Goal: Transaction & Acquisition: Register for event/course

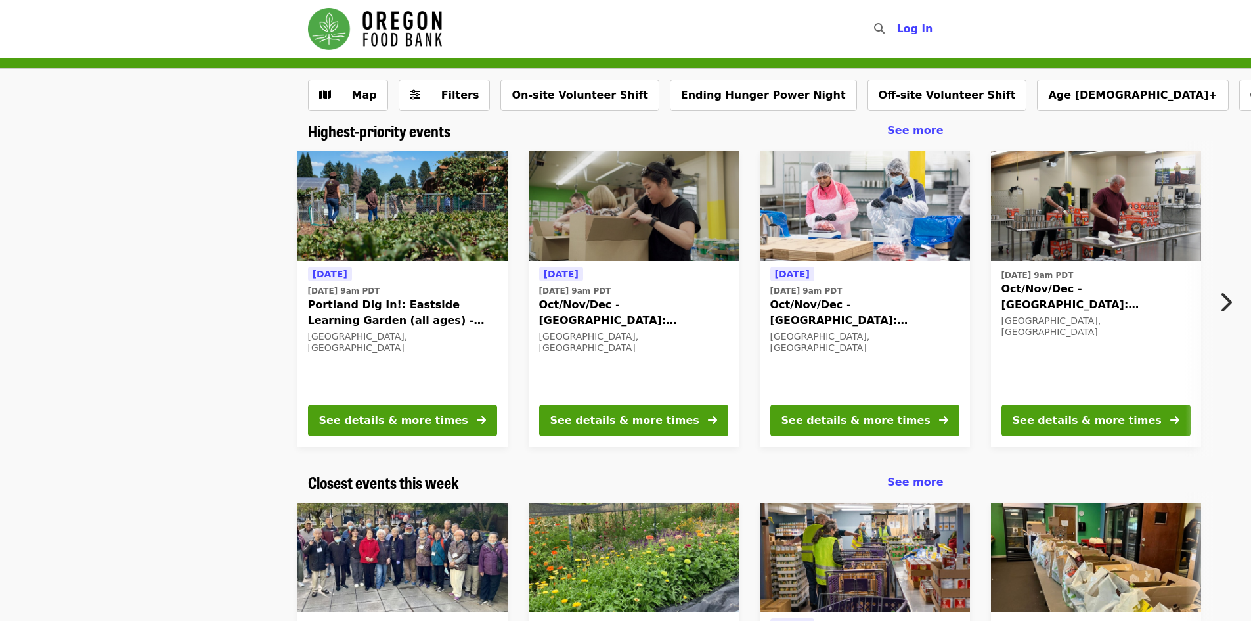
click at [404, 302] on span "Portland Dig In!: Eastside Learning Garden (all ages) - Aug/Sept/Oct" at bounding box center [402, 313] width 189 height 32
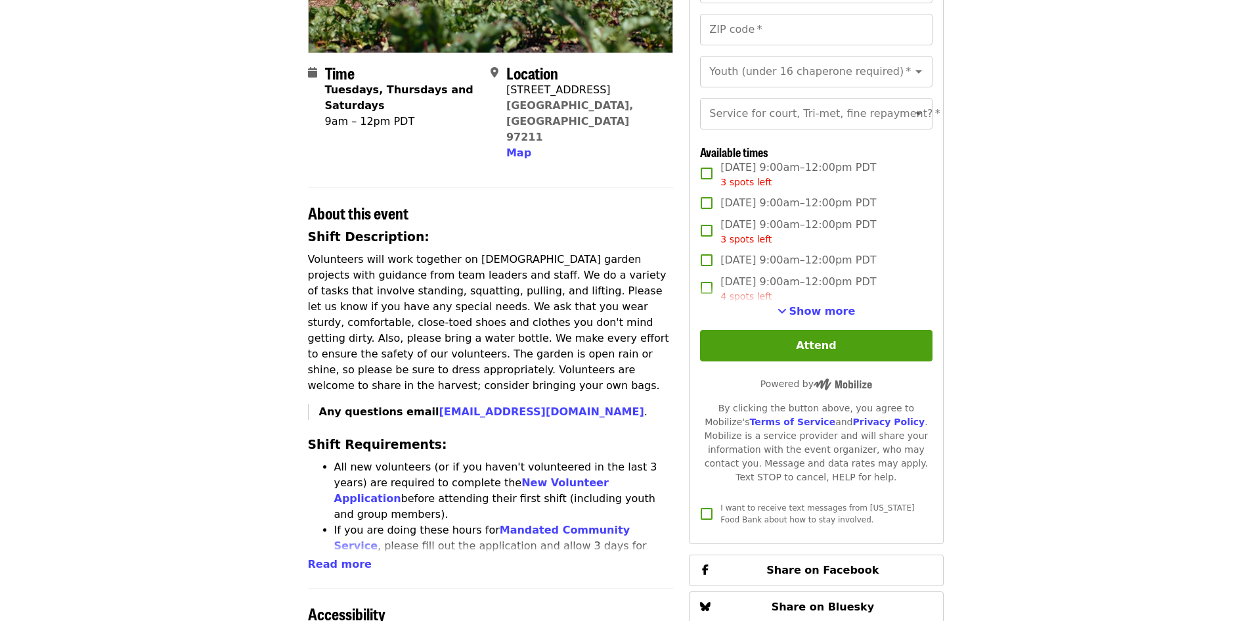
scroll to position [328, 0]
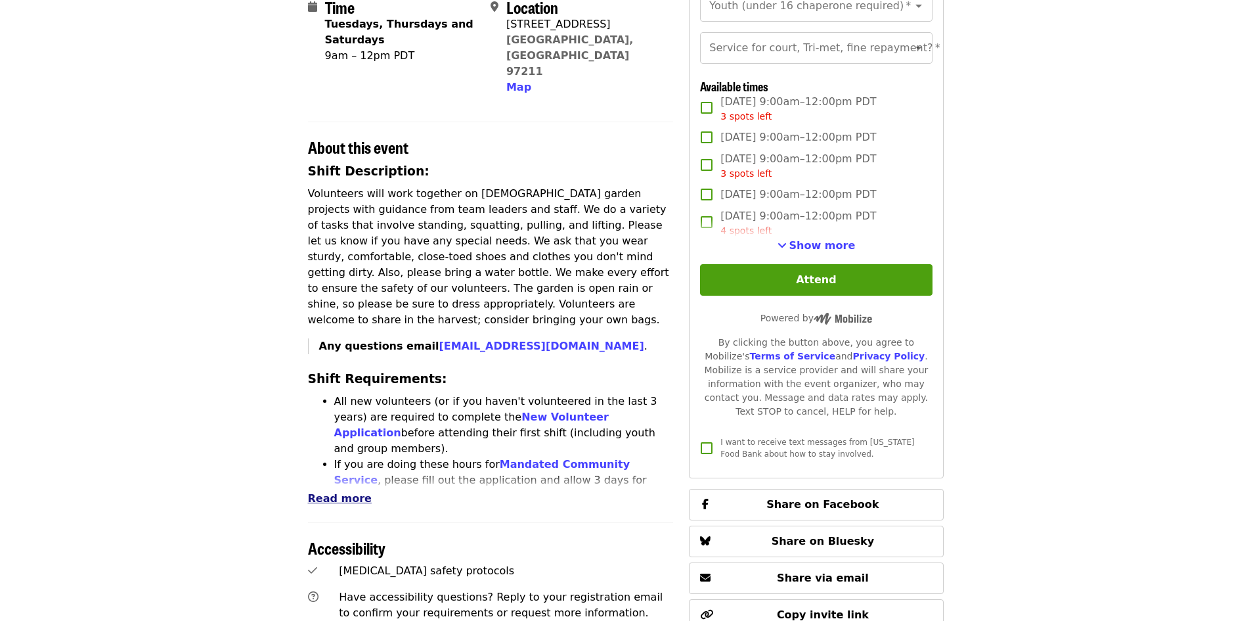
click at [329, 492] on span "Read more" at bounding box center [340, 498] width 64 height 12
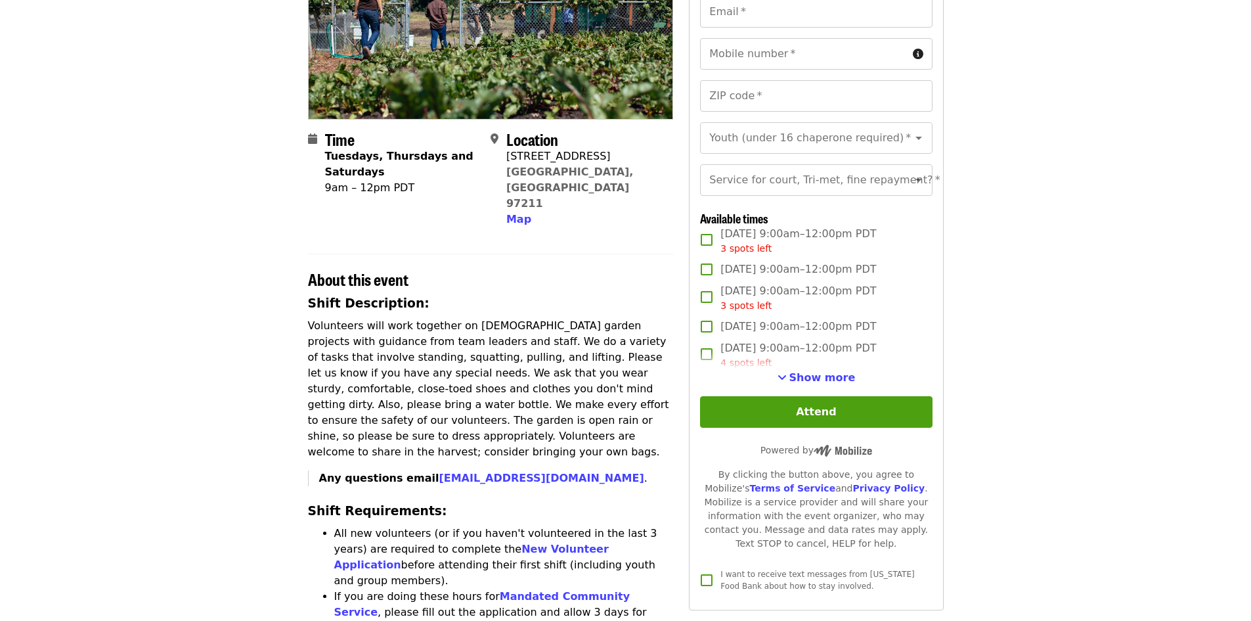
scroll to position [197, 0]
click at [823, 383] on span "Show more" at bounding box center [823, 376] width 66 height 12
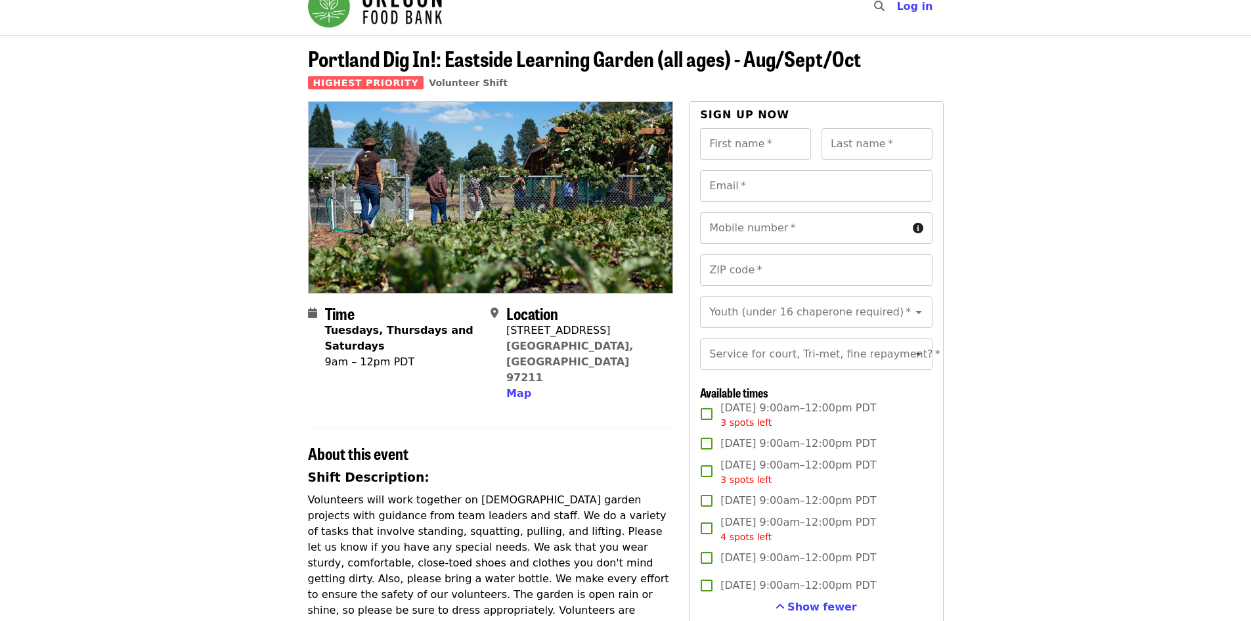
scroll to position [0, 0]
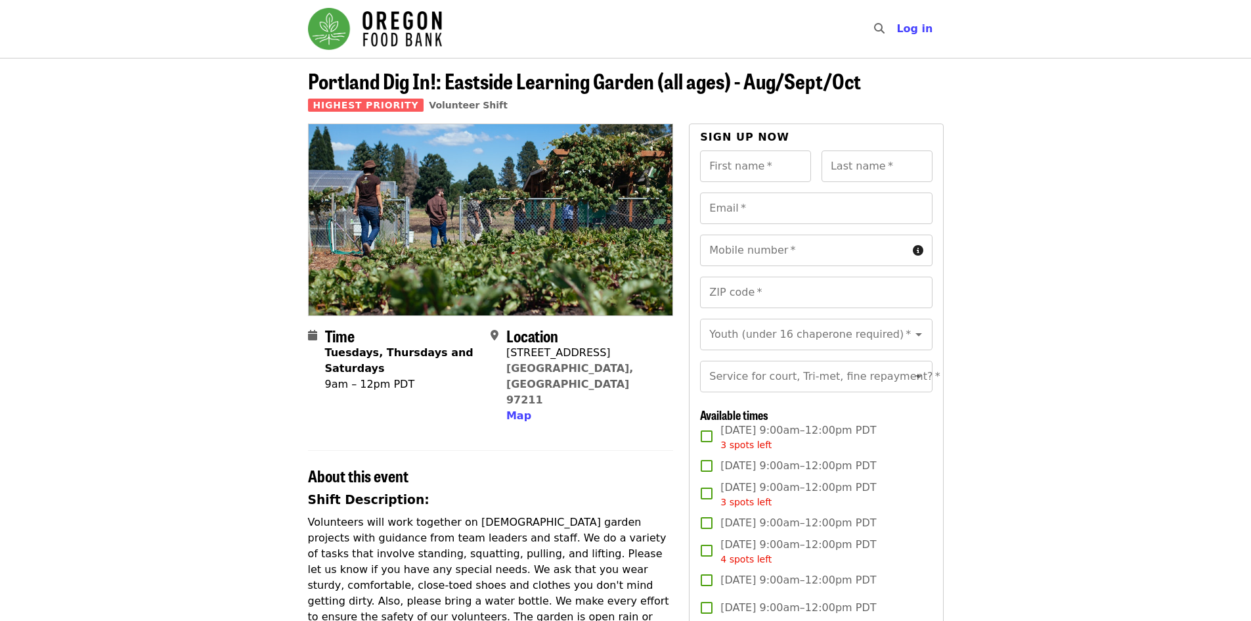
click at [361, 20] on img "Main navigation" at bounding box center [375, 29] width 134 height 42
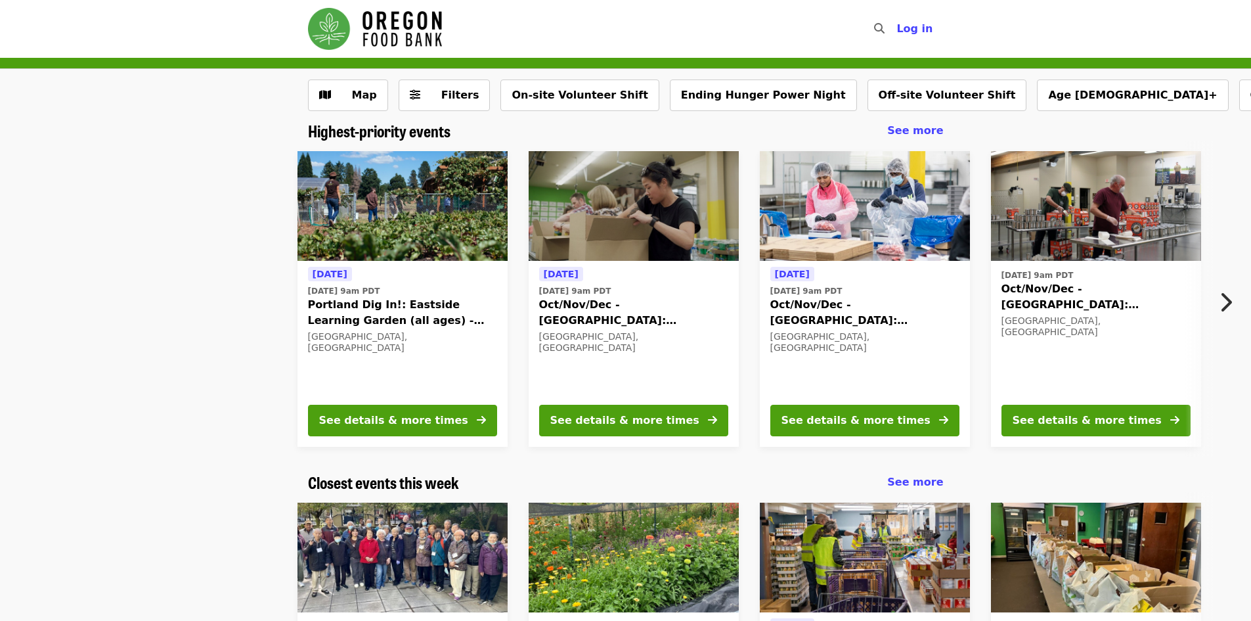
click at [673, 307] on span "Oct/Nov/Dec - [GEOGRAPHIC_DATA]: Repack/Sort (age [DEMOGRAPHIC_DATA]+)" at bounding box center [633, 313] width 189 height 32
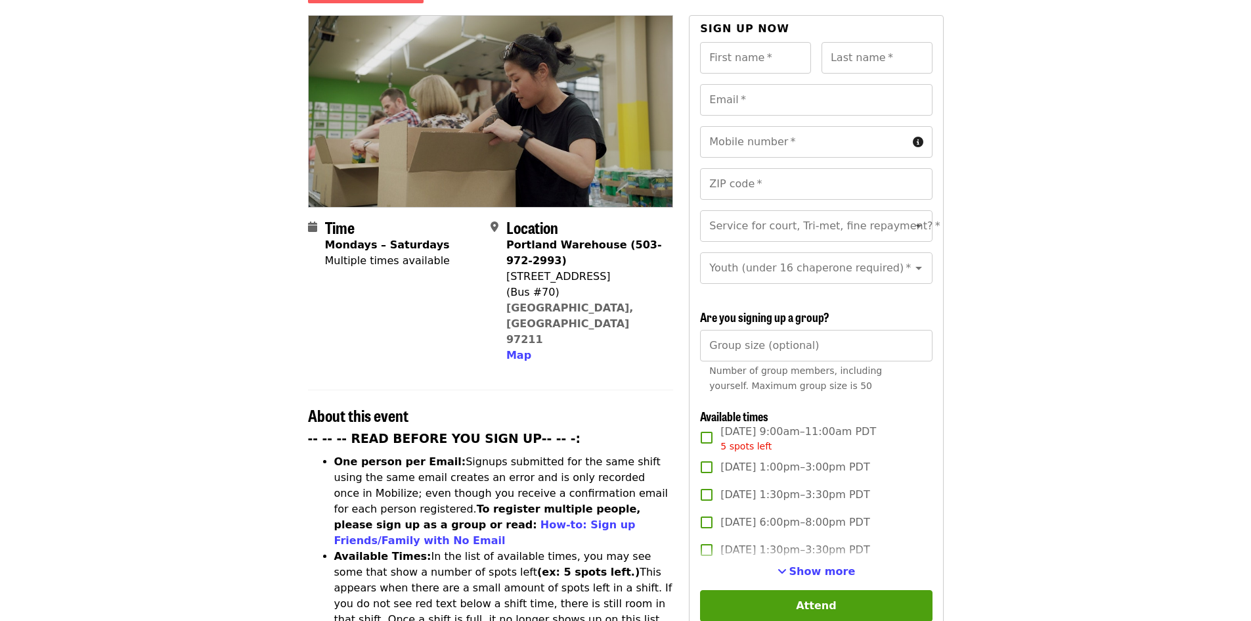
scroll to position [197, 0]
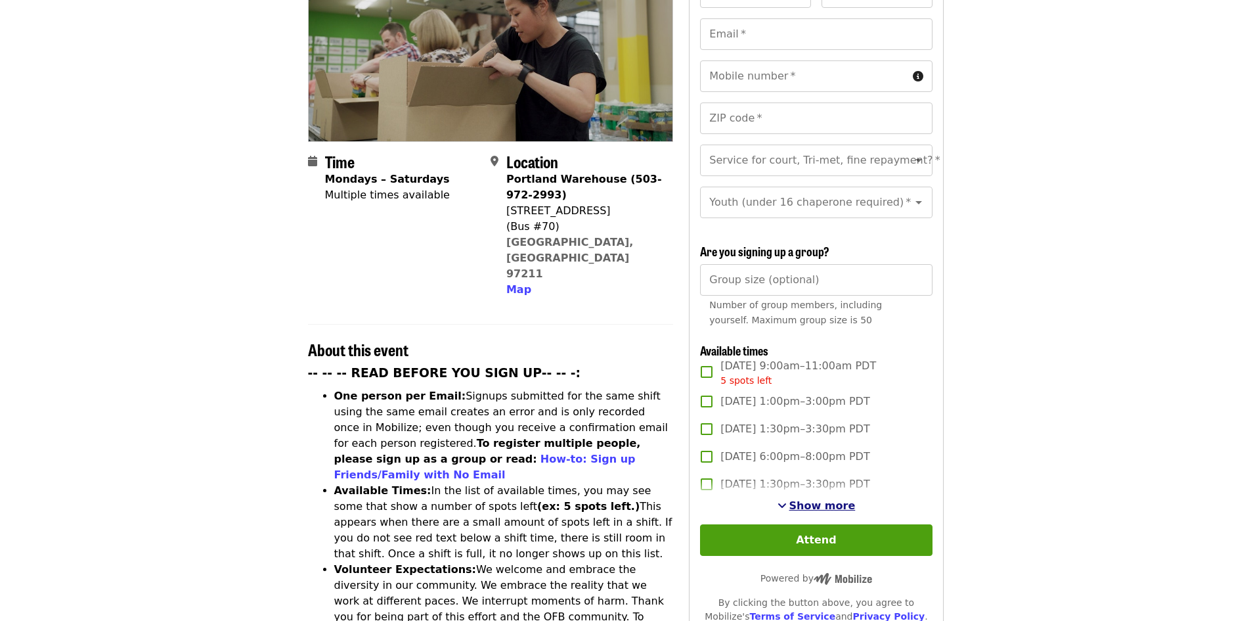
click at [835, 499] on span "Show more" at bounding box center [823, 505] width 66 height 12
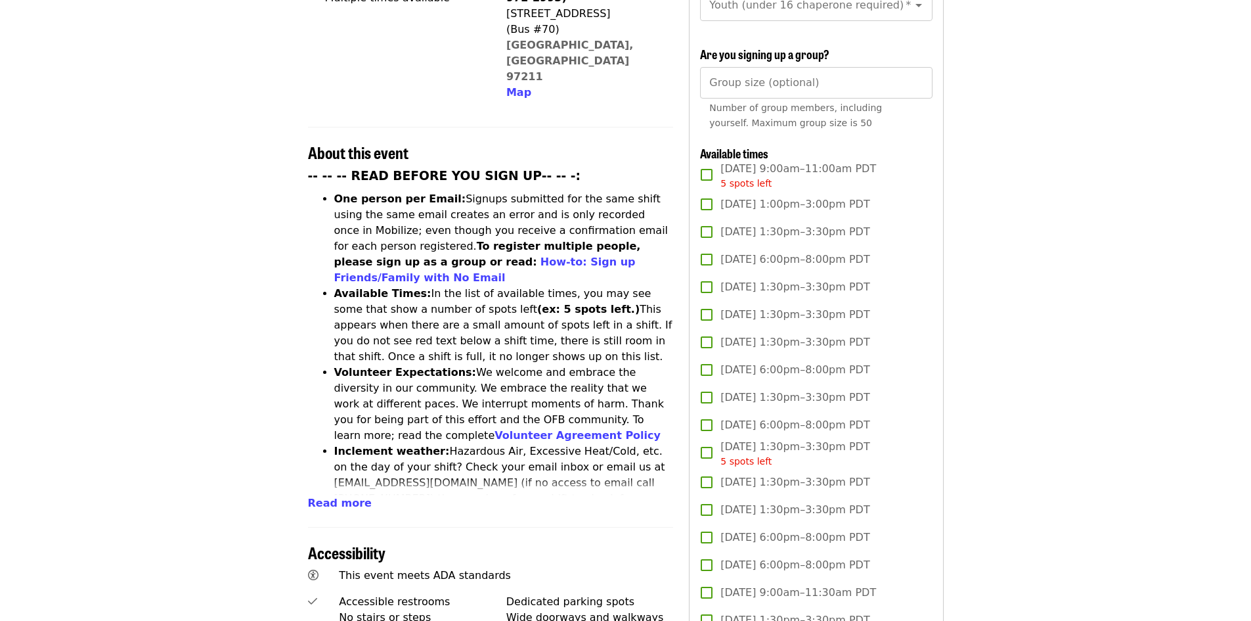
scroll to position [460, 0]
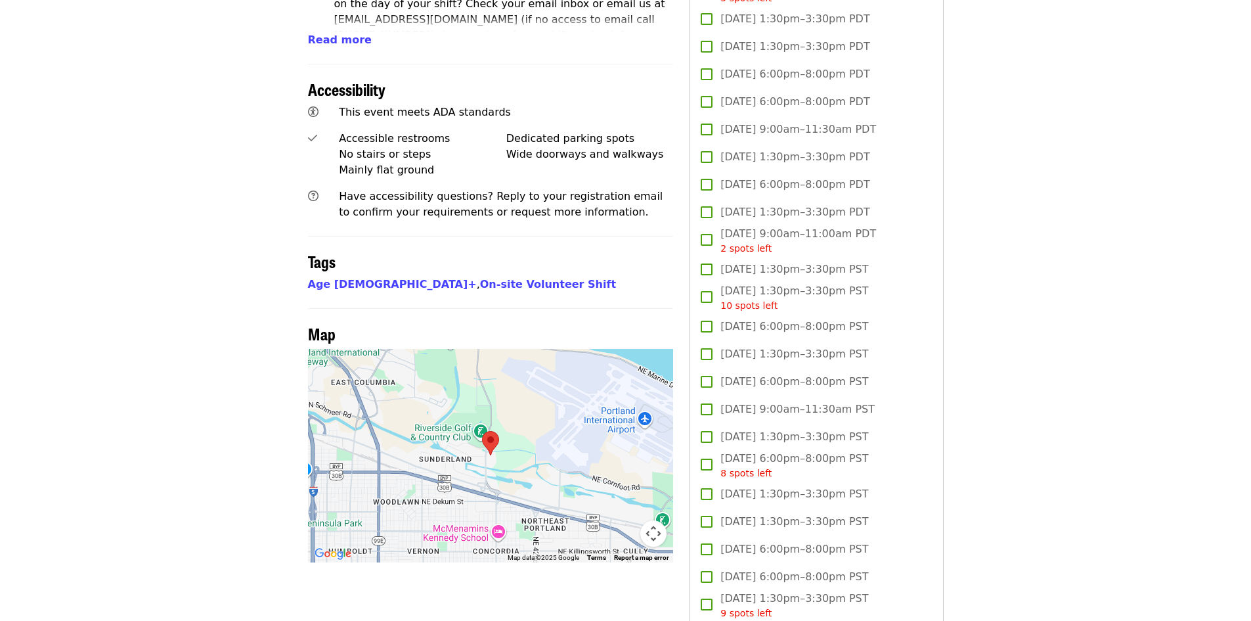
scroll to position [854, 0]
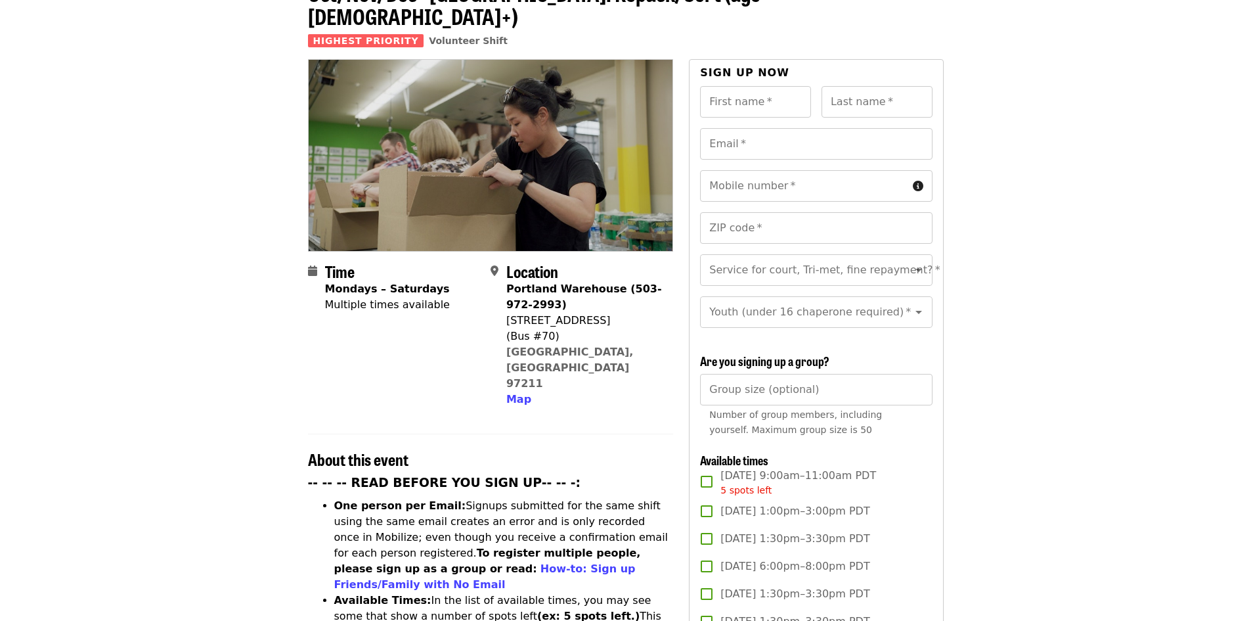
scroll to position [0, 0]
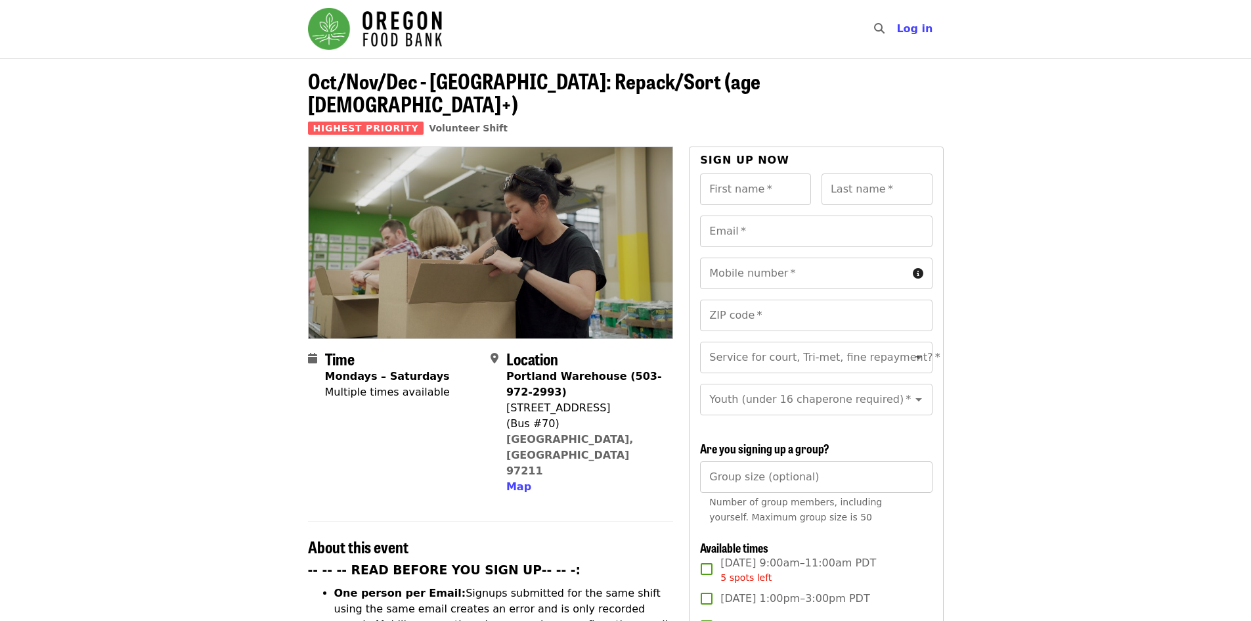
click at [336, 30] on img "Main navigation" at bounding box center [375, 29] width 134 height 42
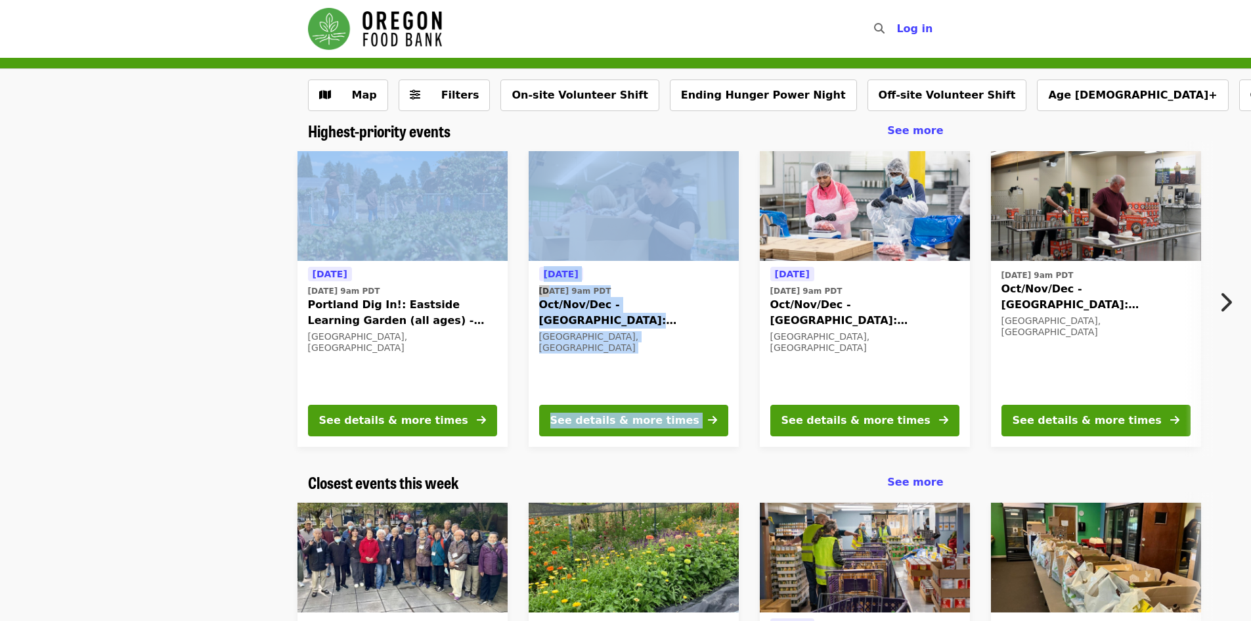
drag, startPoint x: 518, startPoint y: 198, endPoint x: 489, endPoint y: 196, distance: 29.0
click at [512, 196] on div "[DATE] [DATE] 9am PDT Portland Dig In!: [GEOGRAPHIC_DATA] (all ages) - Aug/Sept…" at bounding box center [621, 299] width 1168 height 317
click at [480, 195] on img at bounding box center [403, 206] width 210 height 110
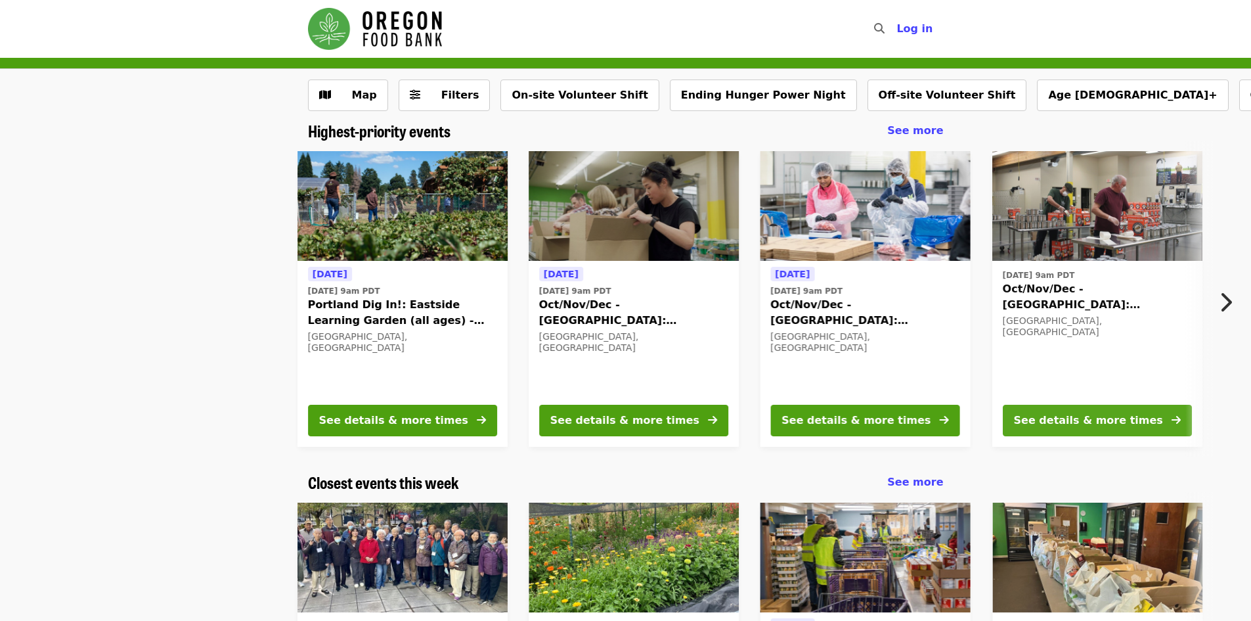
click at [841, 202] on img at bounding box center [865, 206] width 210 height 110
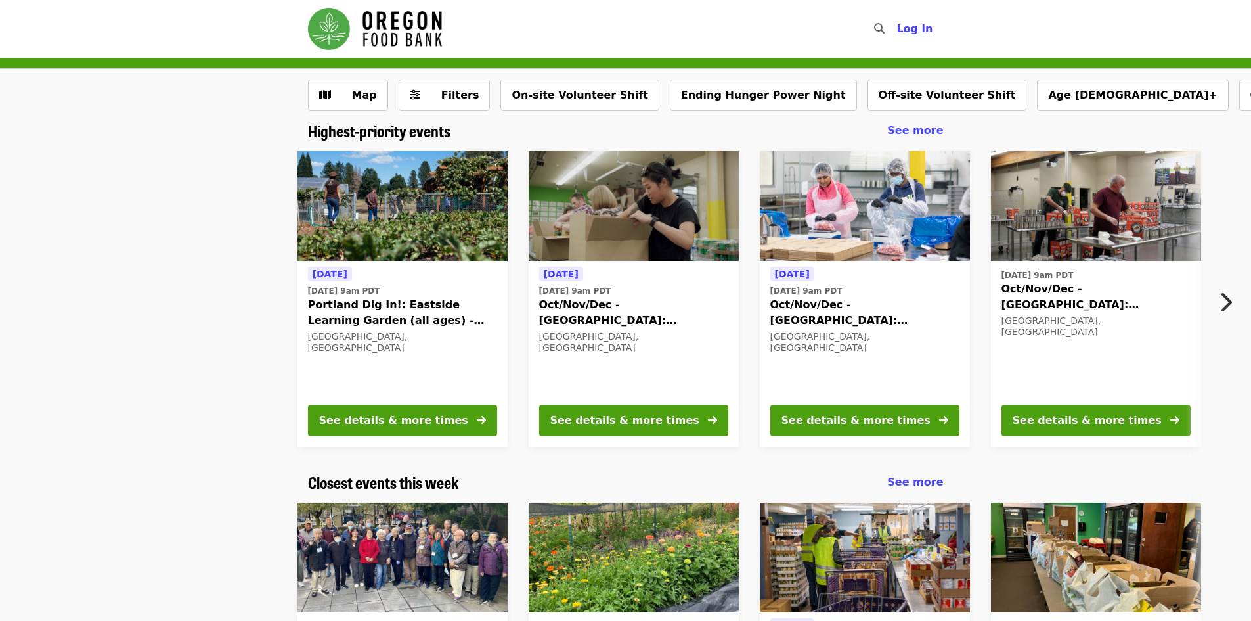
click at [1093, 252] on img at bounding box center [1096, 206] width 210 height 110
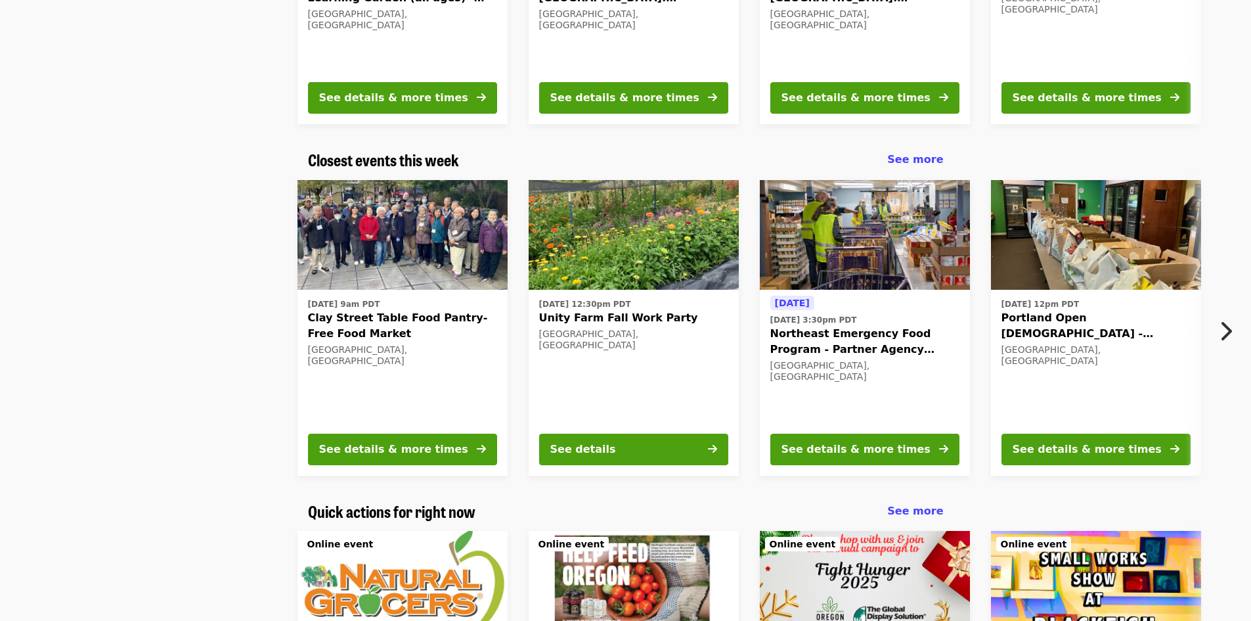
scroll to position [131, 0]
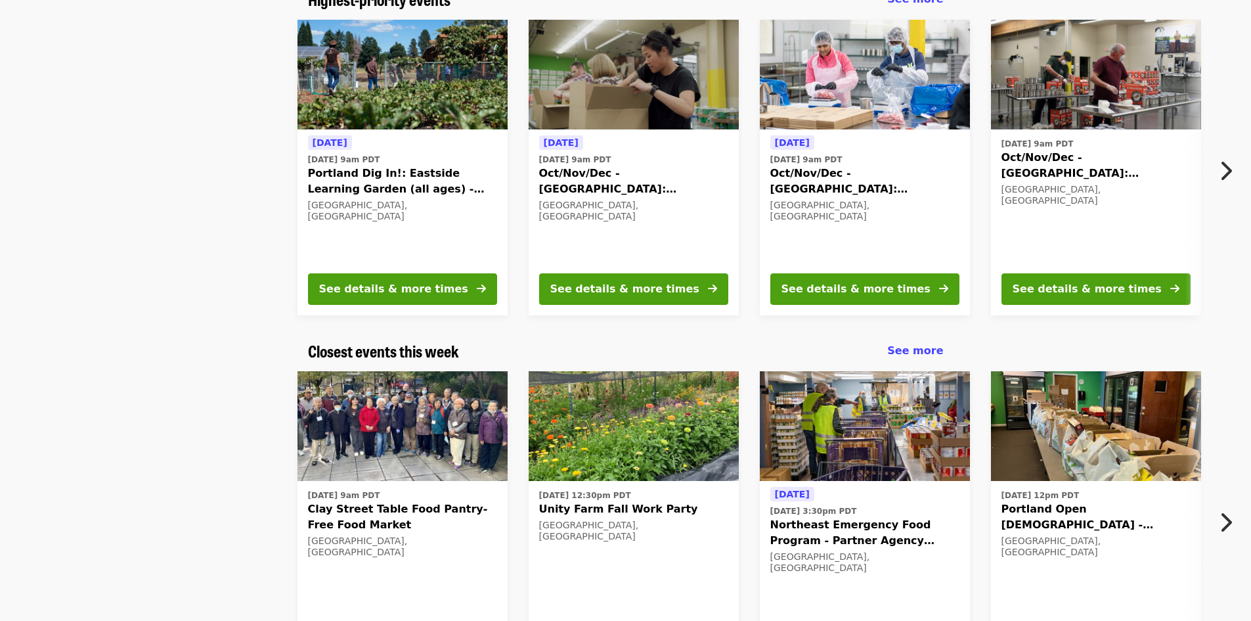
click at [375, 397] on img at bounding box center [403, 426] width 210 height 110
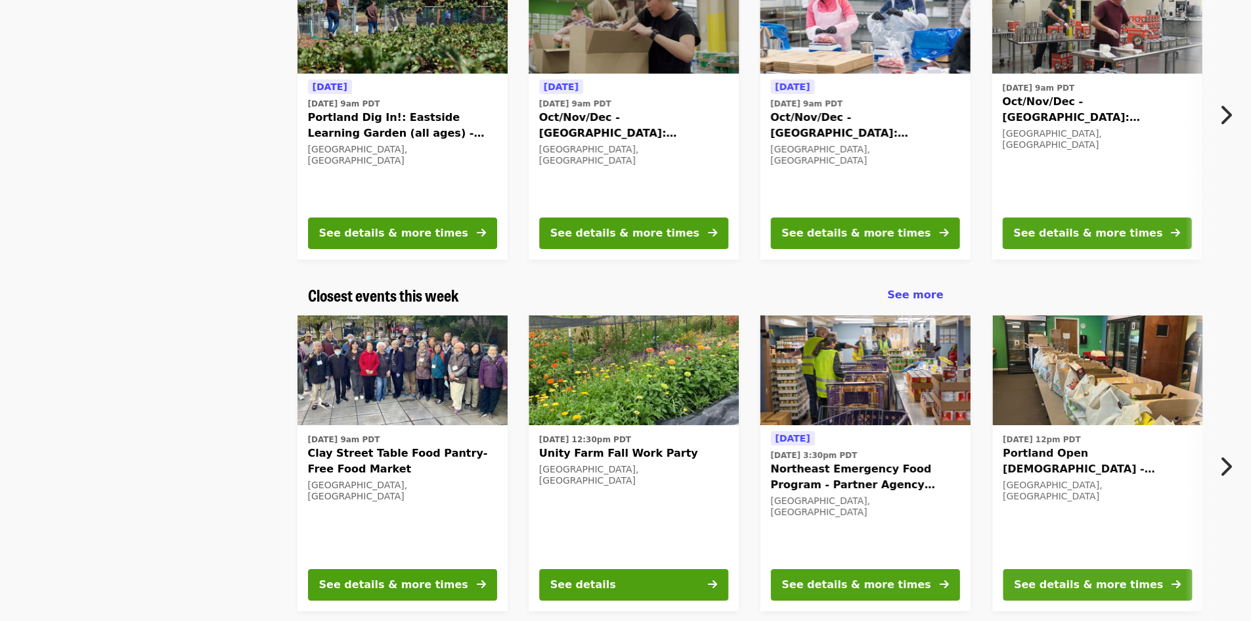
scroll to position [263, 0]
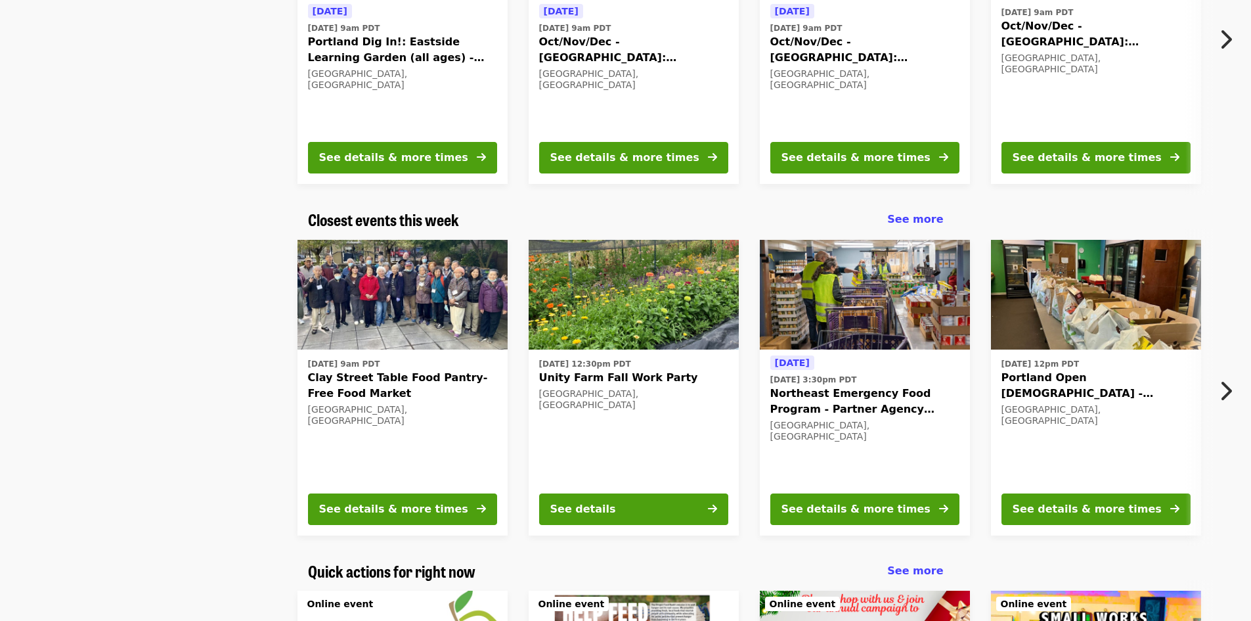
click at [629, 274] on img at bounding box center [634, 295] width 210 height 110
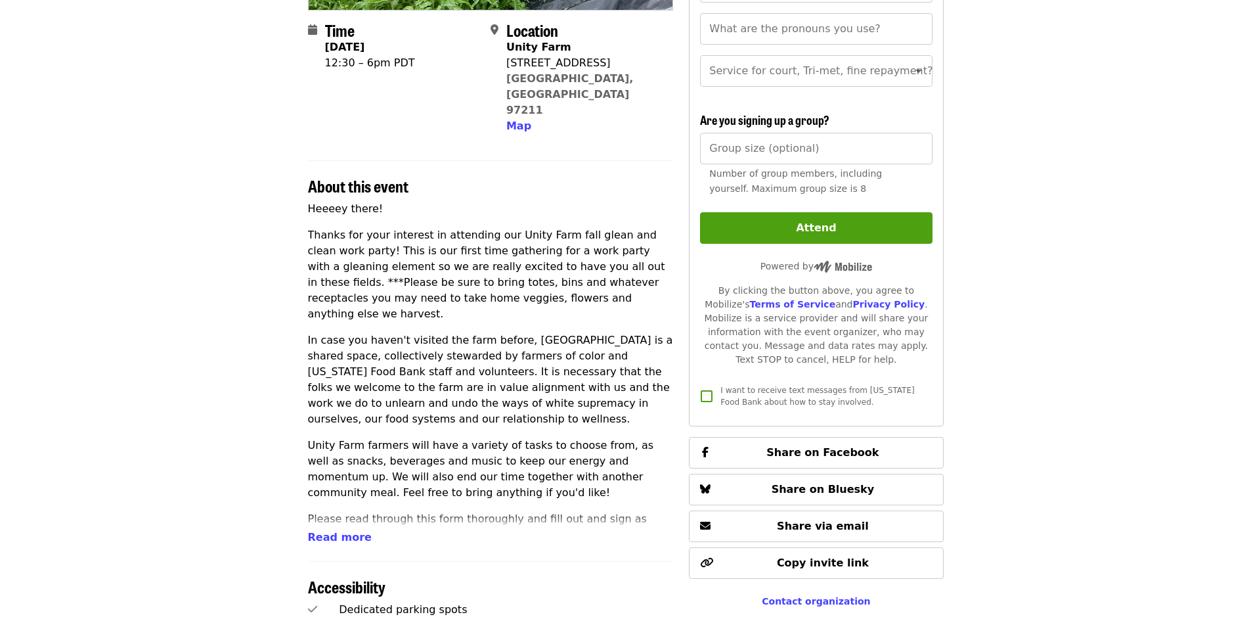
scroll to position [328, 0]
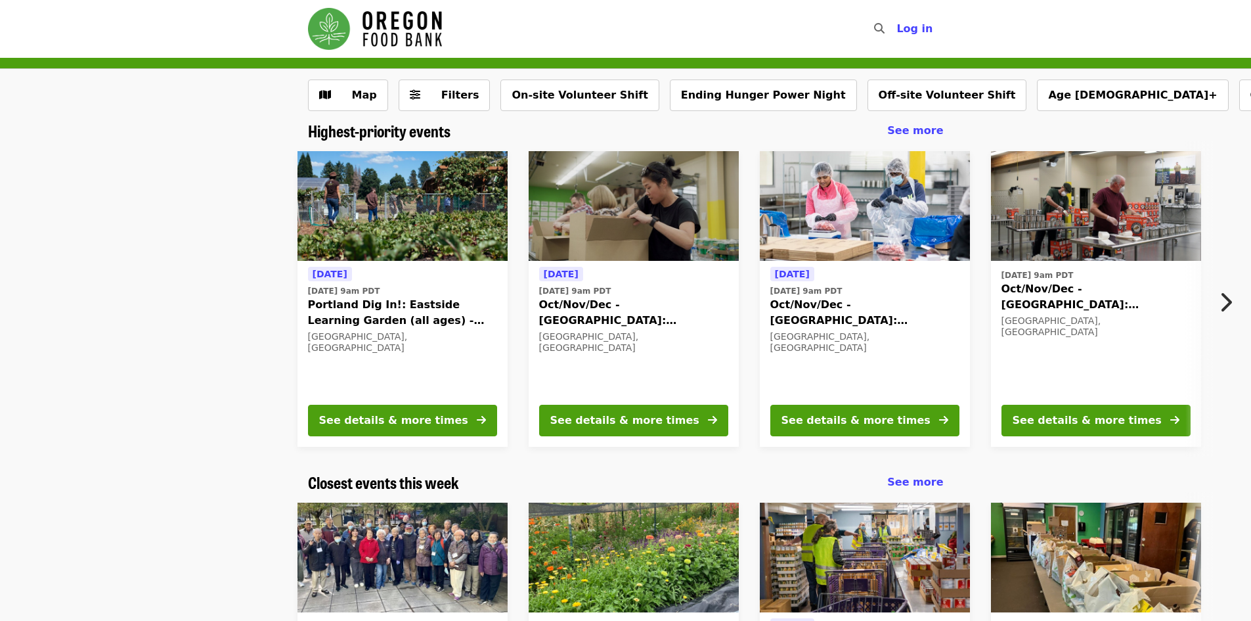
click at [1238, 302] on button "Next item" at bounding box center [1229, 302] width 43 height 37
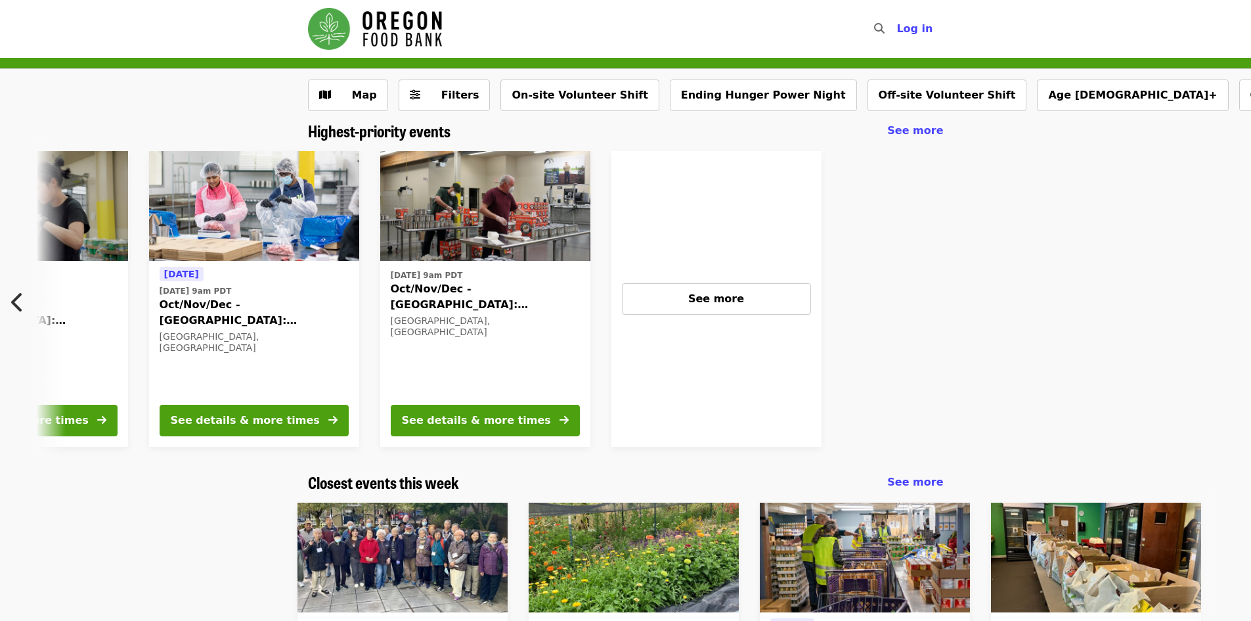
click at [1237, 302] on div "[DATE] [DATE] 9am PDT Portland Dig In!: [GEOGRAPHIC_DATA] (all ages) - Aug/Sept…" at bounding box center [625, 299] width 1251 height 317
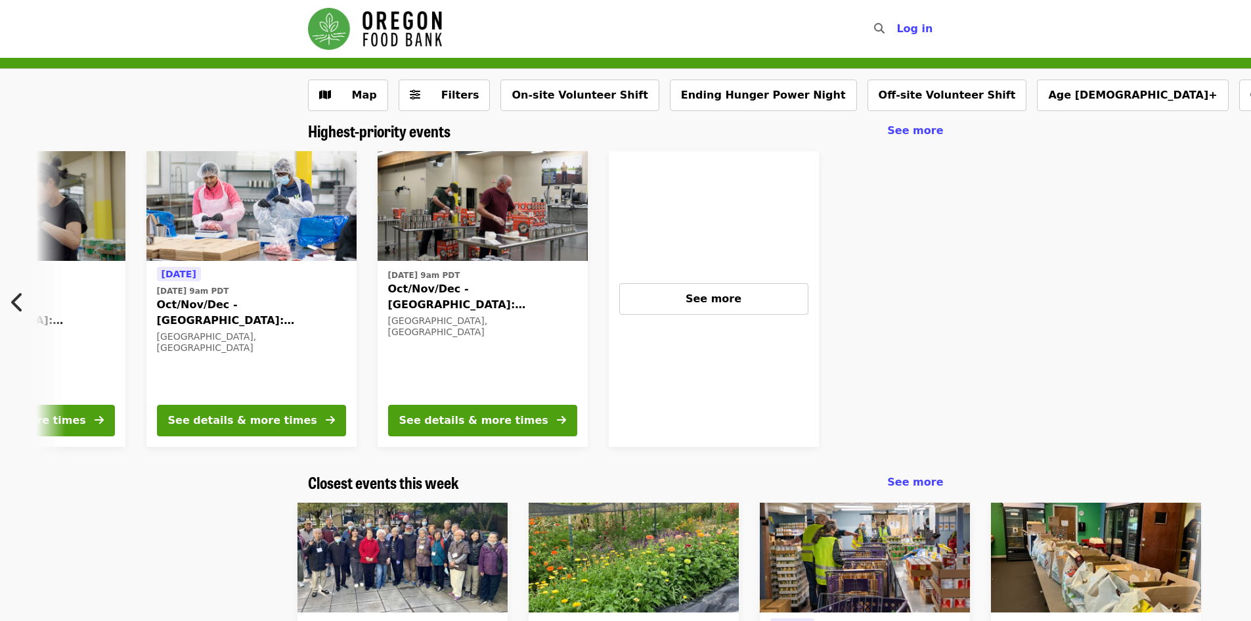
scroll to position [0, 615]
click at [734, 294] on span "See more" at bounding box center [713, 298] width 56 height 12
click at [5, 281] on div "[DATE] [DATE] 9am PDT Portland Dig In!: [GEOGRAPHIC_DATA] (all ages) - Aug/Sept…" at bounding box center [625, 299] width 1251 height 317
click at [14, 294] on icon "chevron-left icon" at bounding box center [17, 302] width 13 height 25
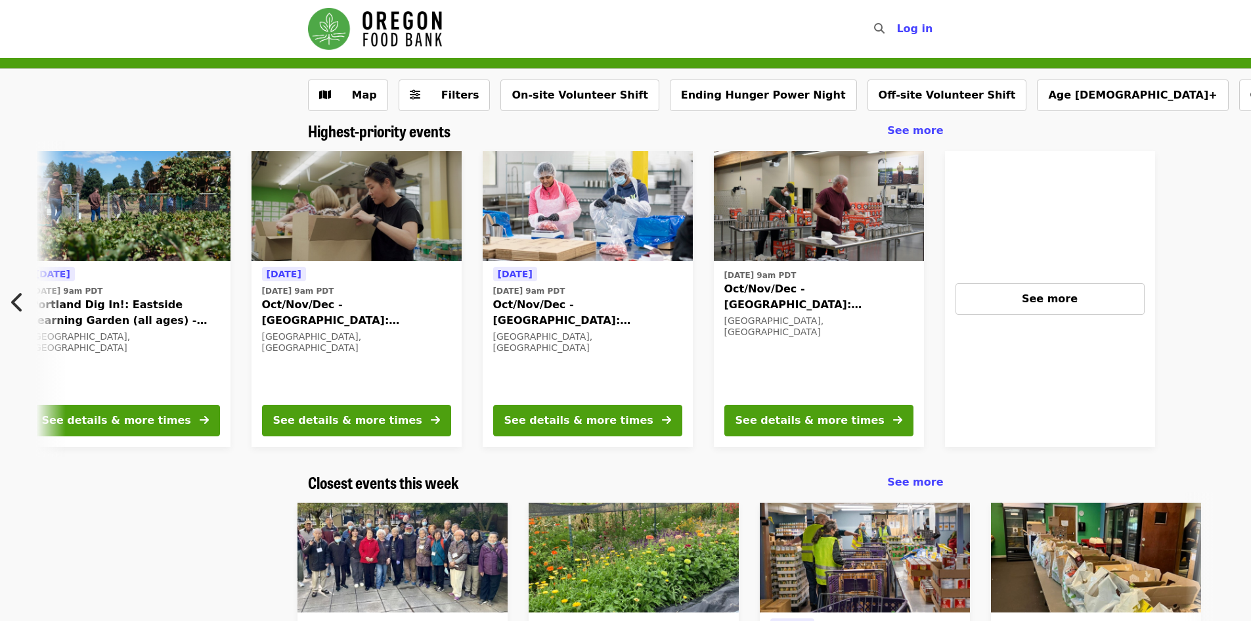
click at [14, 294] on icon "chevron-left icon" at bounding box center [17, 302] width 13 height 25
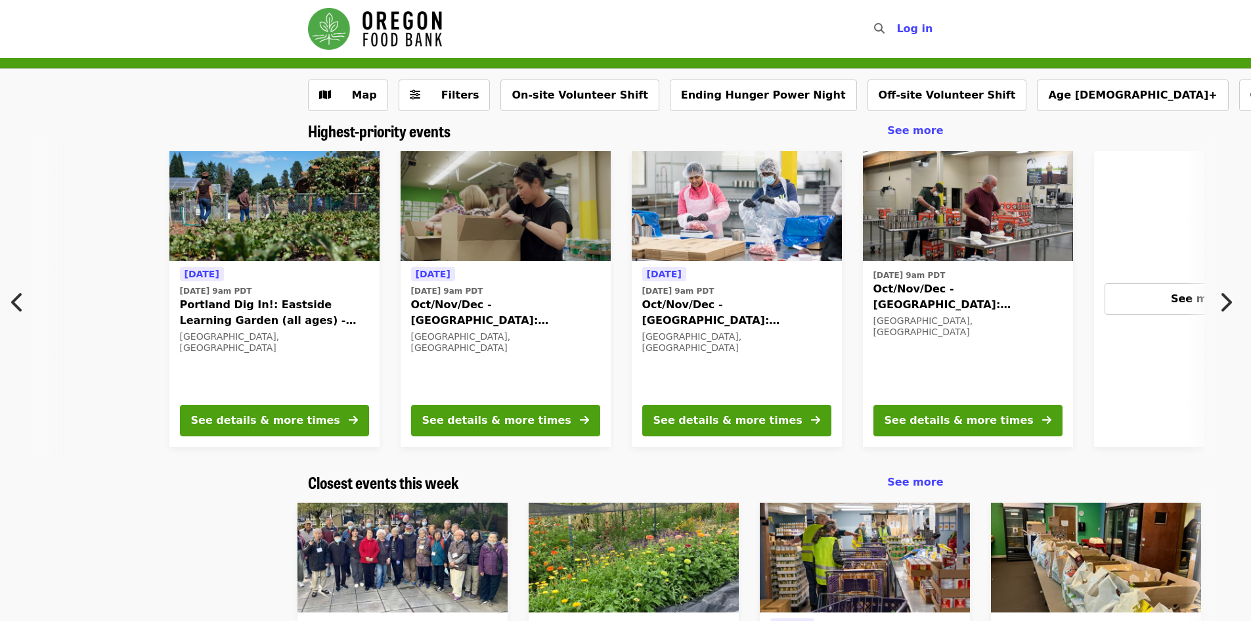
scroll to position [0, 3]
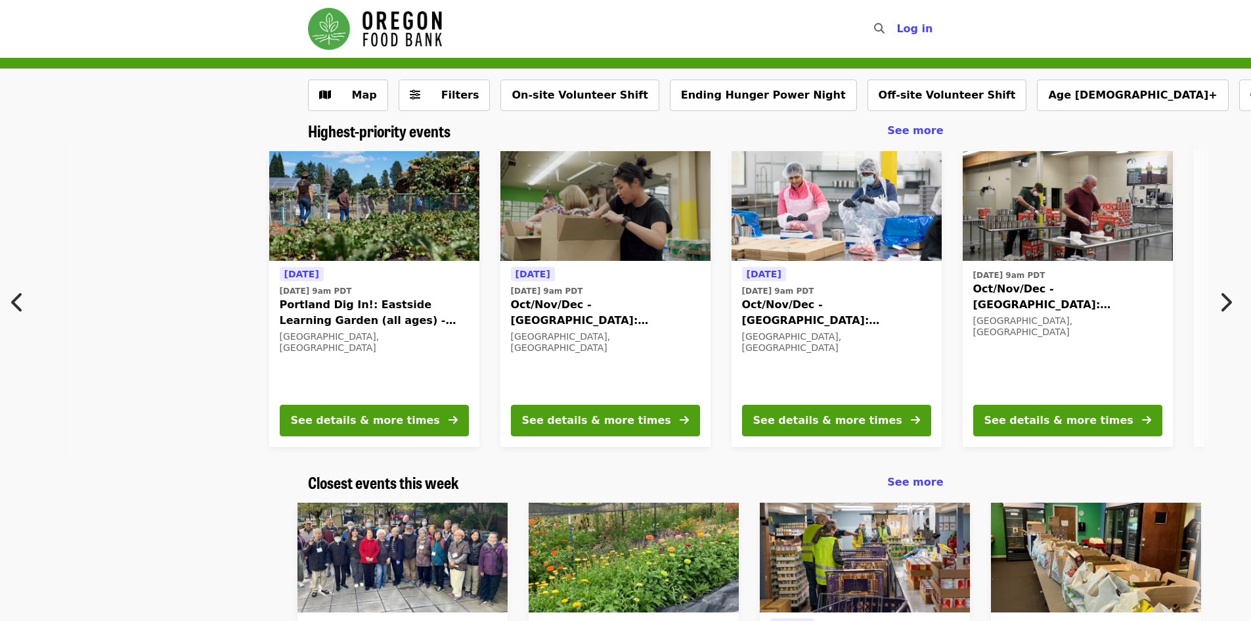
click at [14, 294] on icon "chevron-left icon" at bounding box center [17, 302] width 13 height 25
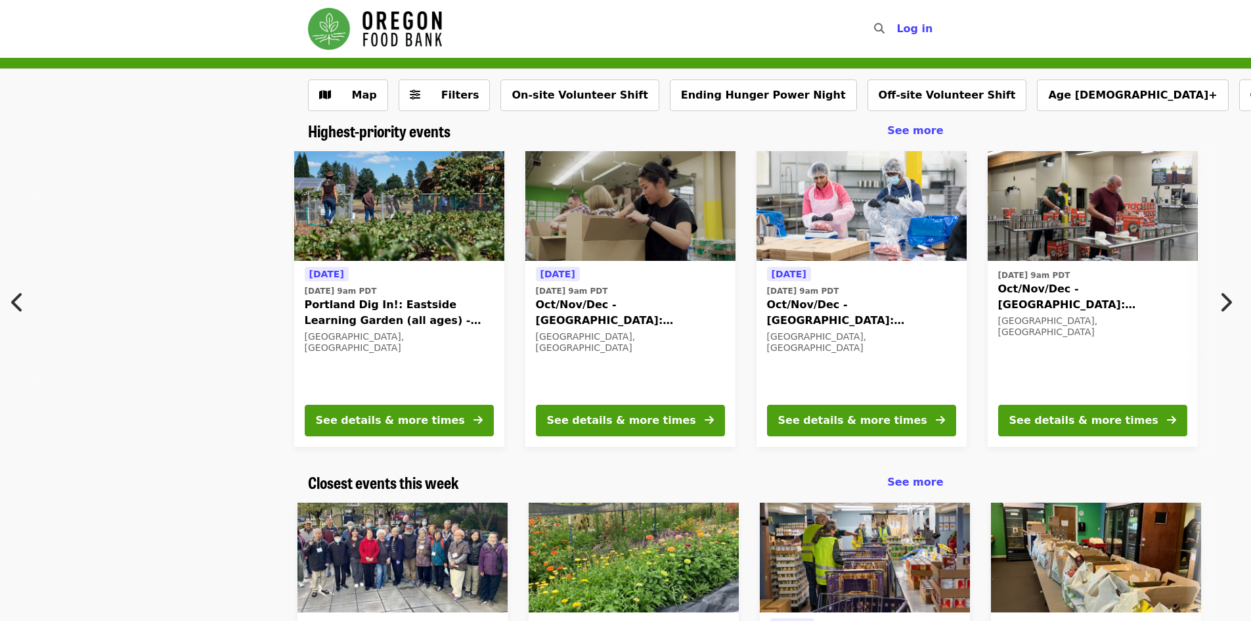
click at [14, 294] on icon "chevron-left icon" at bounding box center [17, 302] width 13 height 25
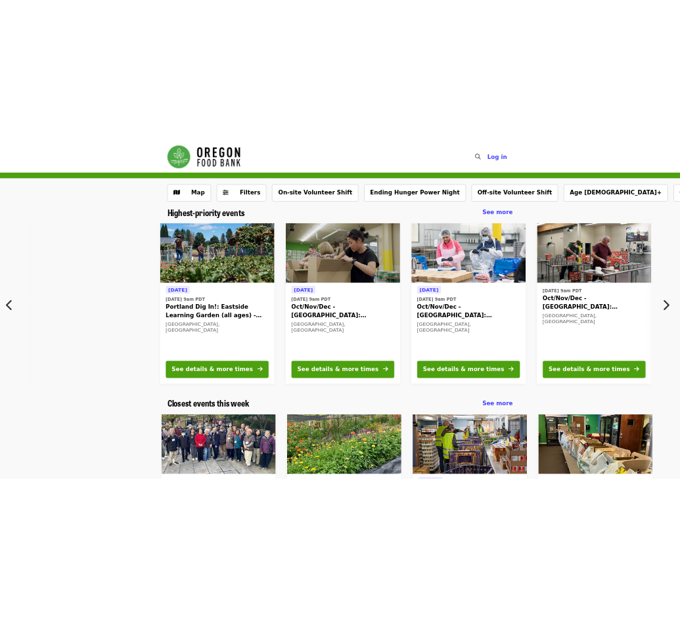
scroll to position [0, 0]
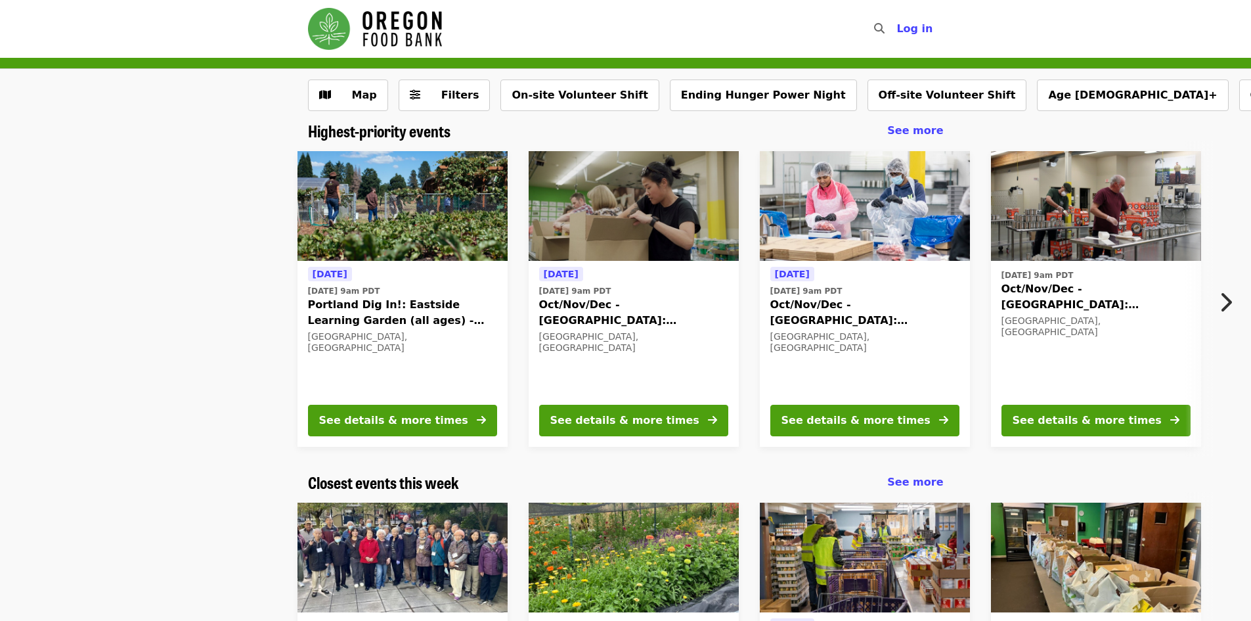
click at [336, 1] on nav "Skip to content ​ Log in" at bounding box center [626, 29] width 657 height 58
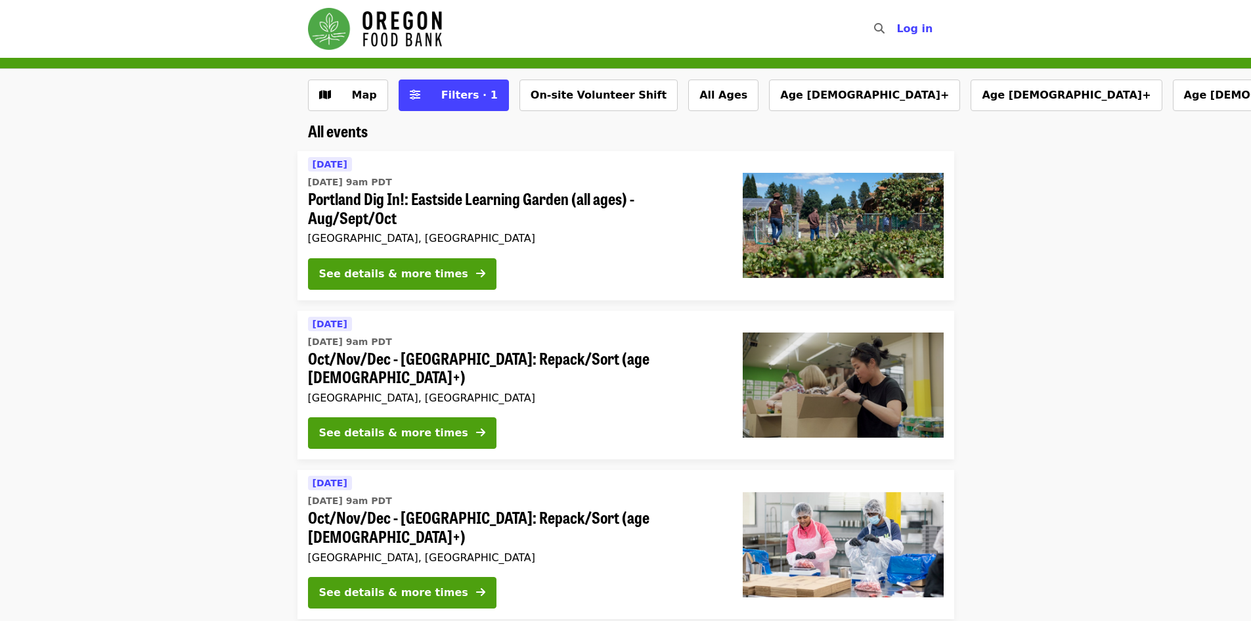
click at [230, 331] on li "[DATE] [DATE] 9am PDT Oct/Nov/Dec - [GEOGRAPHIC_DATA]: Repack/Sort (age [DEMOGR…" at bounding box center [625, 385] width 1251 height 149
click at [391, 275] on div "See details & more times" at bounding box center [393, 274] width 149 height 16
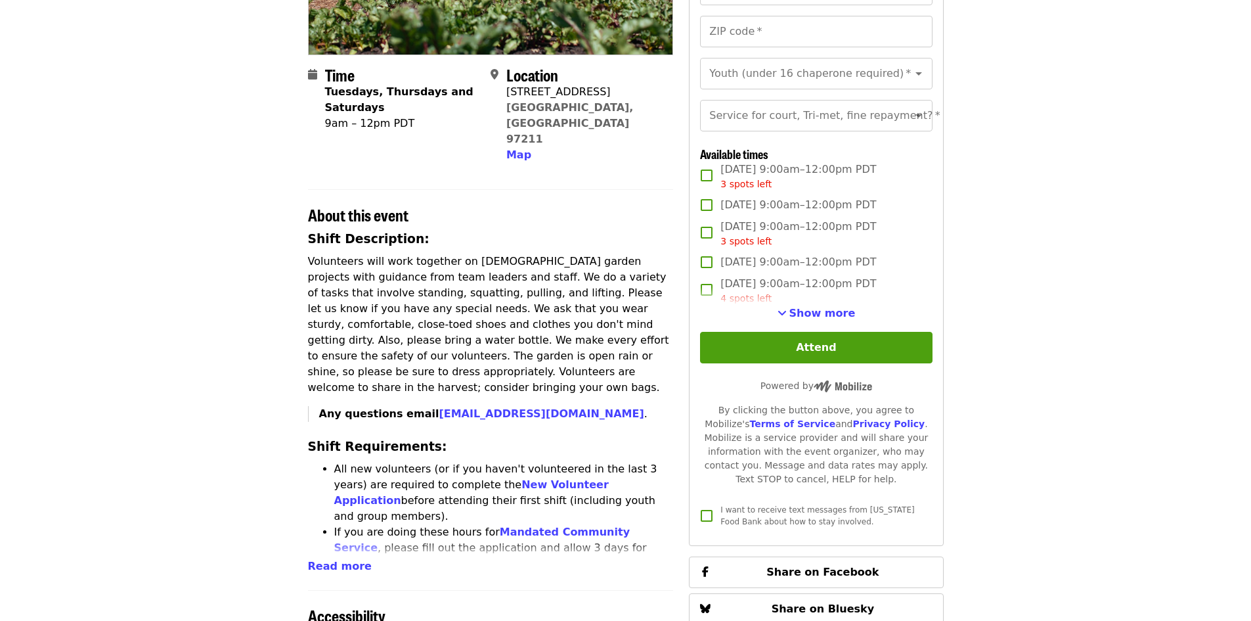
scroll to position [263, 0]
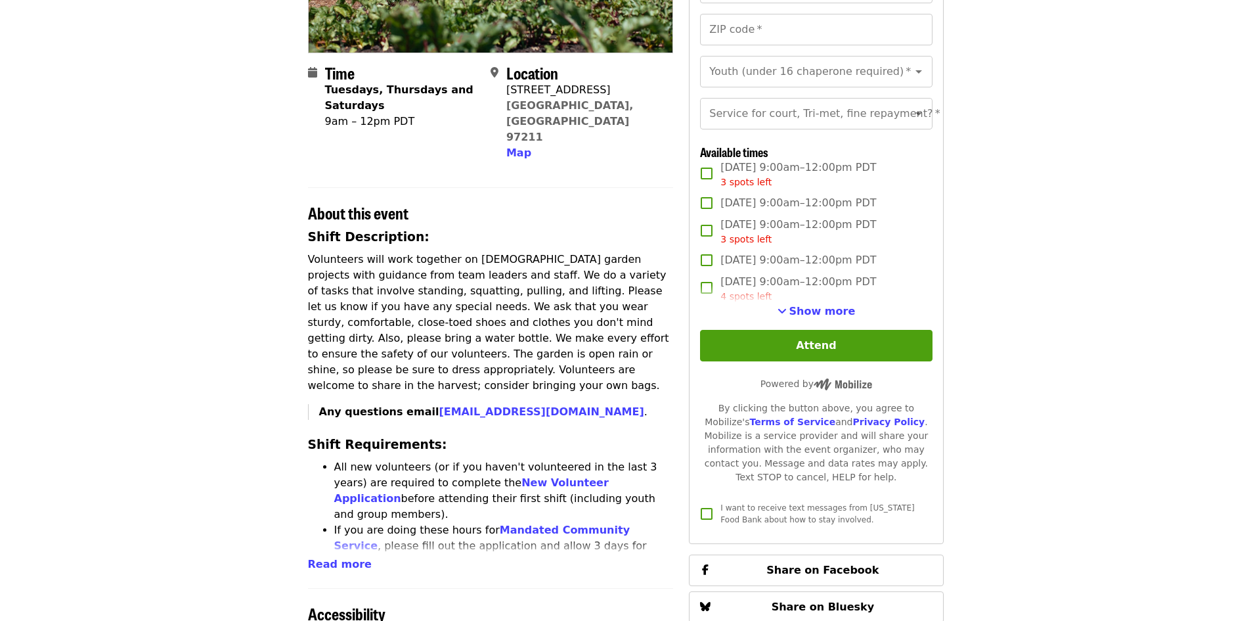
click at [797, 303] on div "4 spots left" at bounding box center [799, 297] width 156 height 14
click at [799, 317] on span "Show more" at bounding box center [823, 311] width 66 height 12
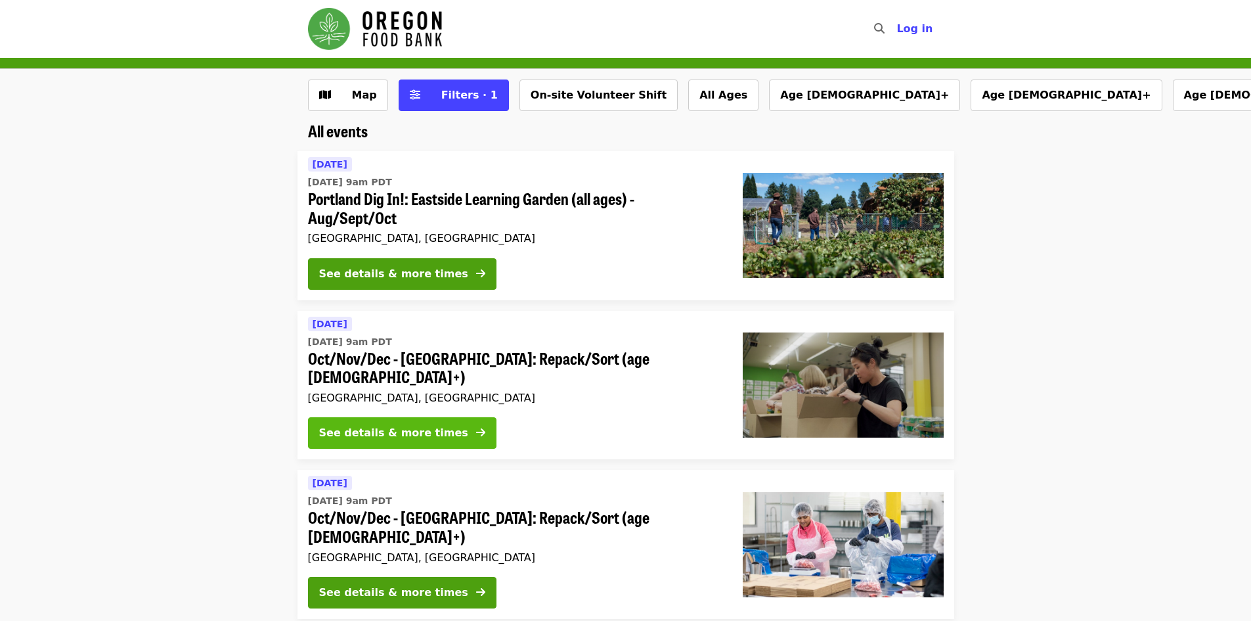
click at [353, 425] on div "See details & more times" at bounding box center [393, 433] width 149 height 16
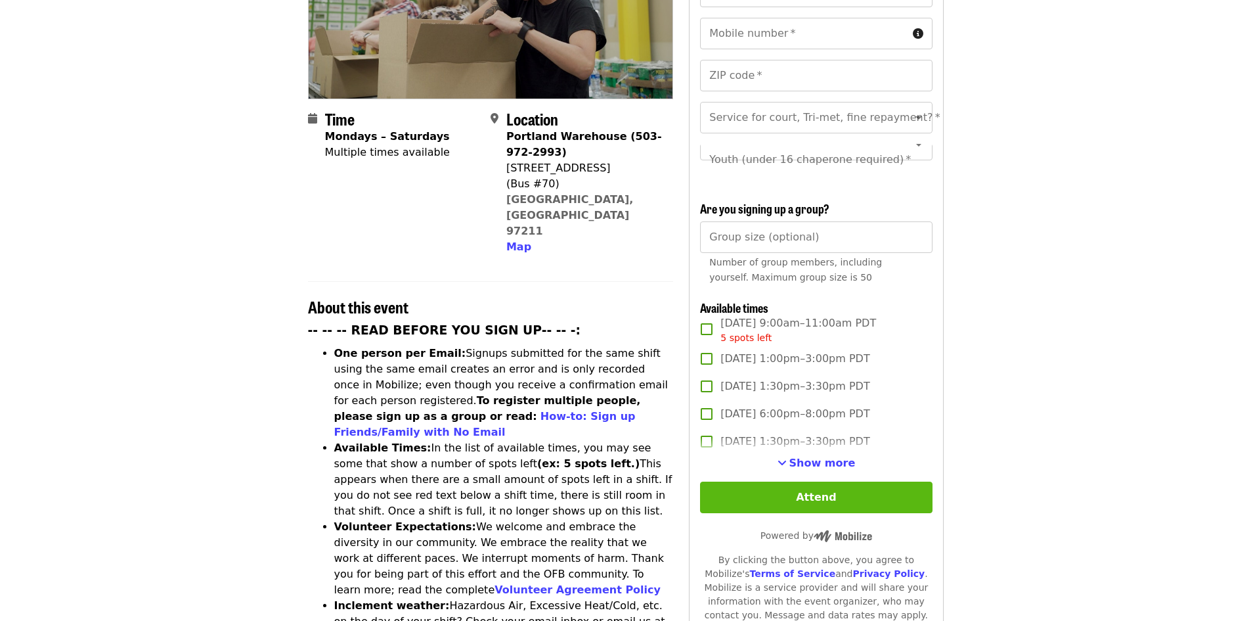
scroll to position [263, 0]
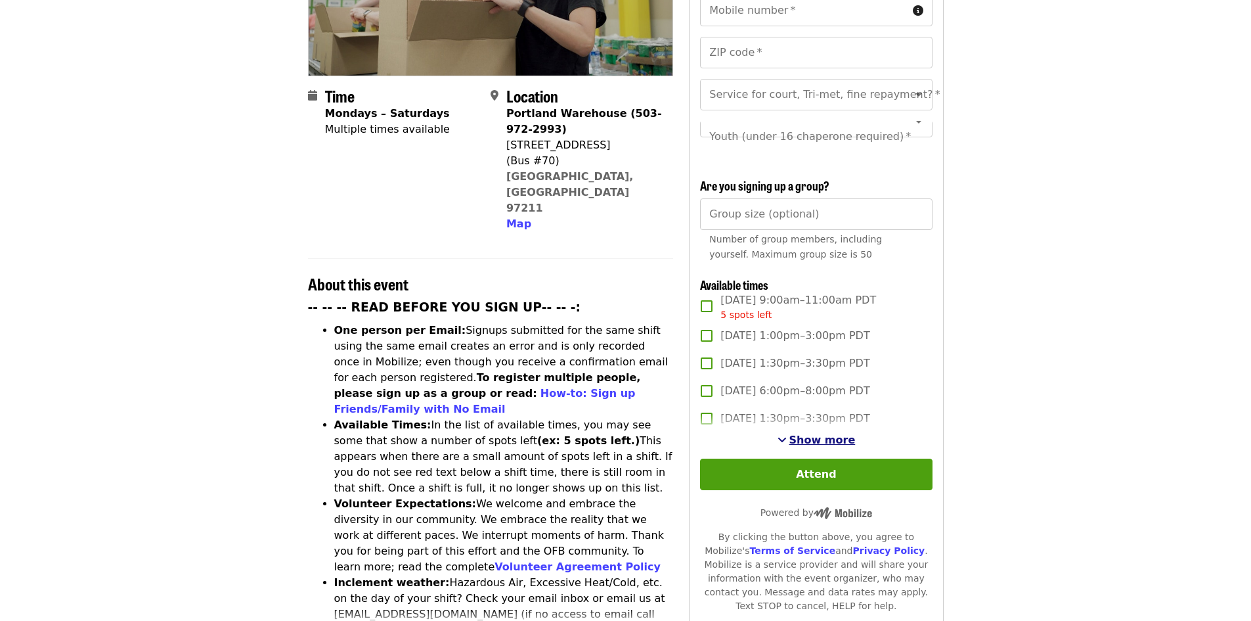
click at [787, 434] on span "See more timeslots" at bounding box center [782, 439] width 9 height 11
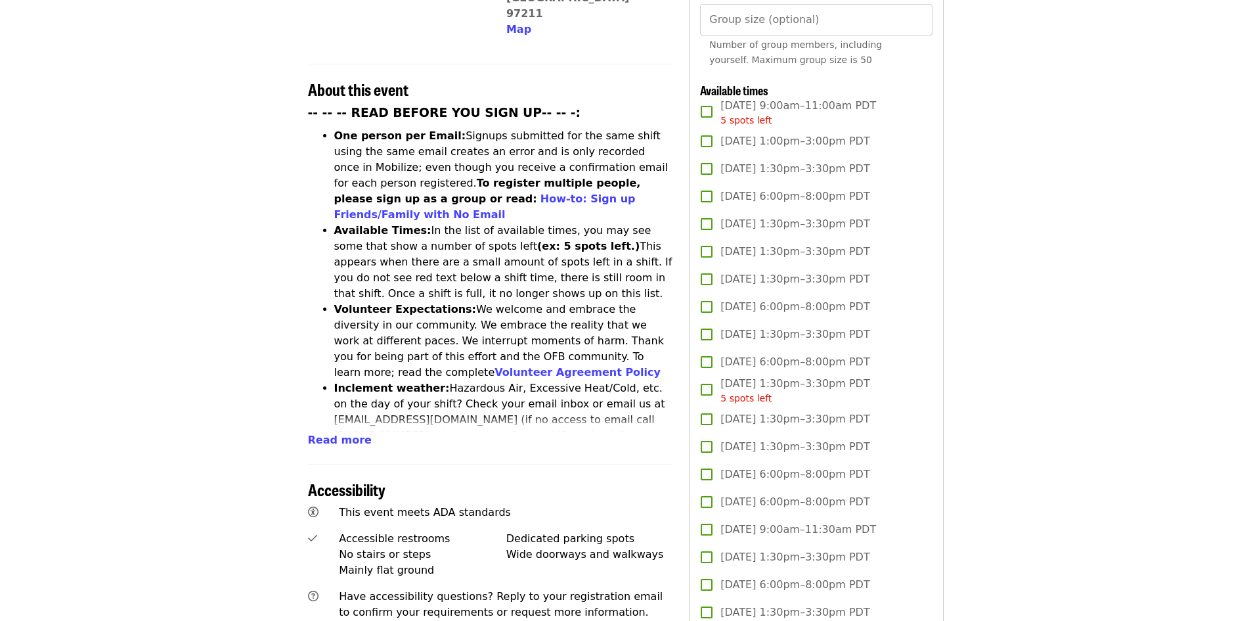
scroll to position [460, 0]
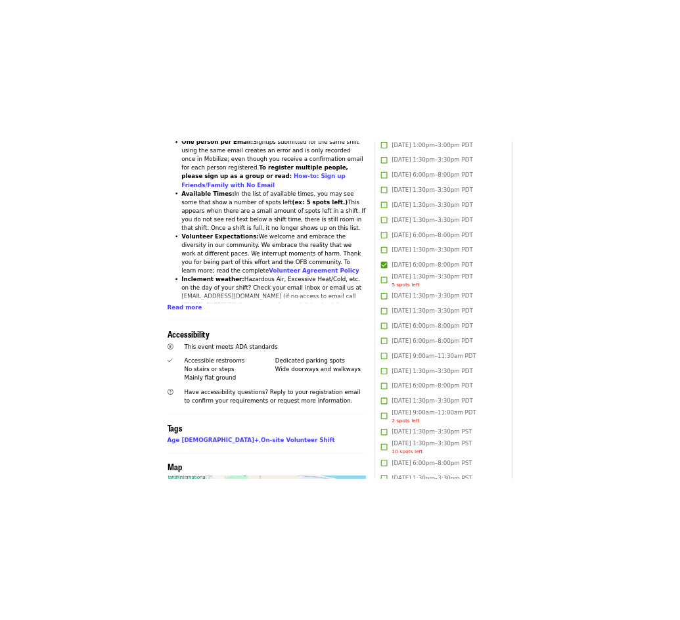
scroll to position [657, 0]
